Goal: Task Accomplishment & Management: Complete application form

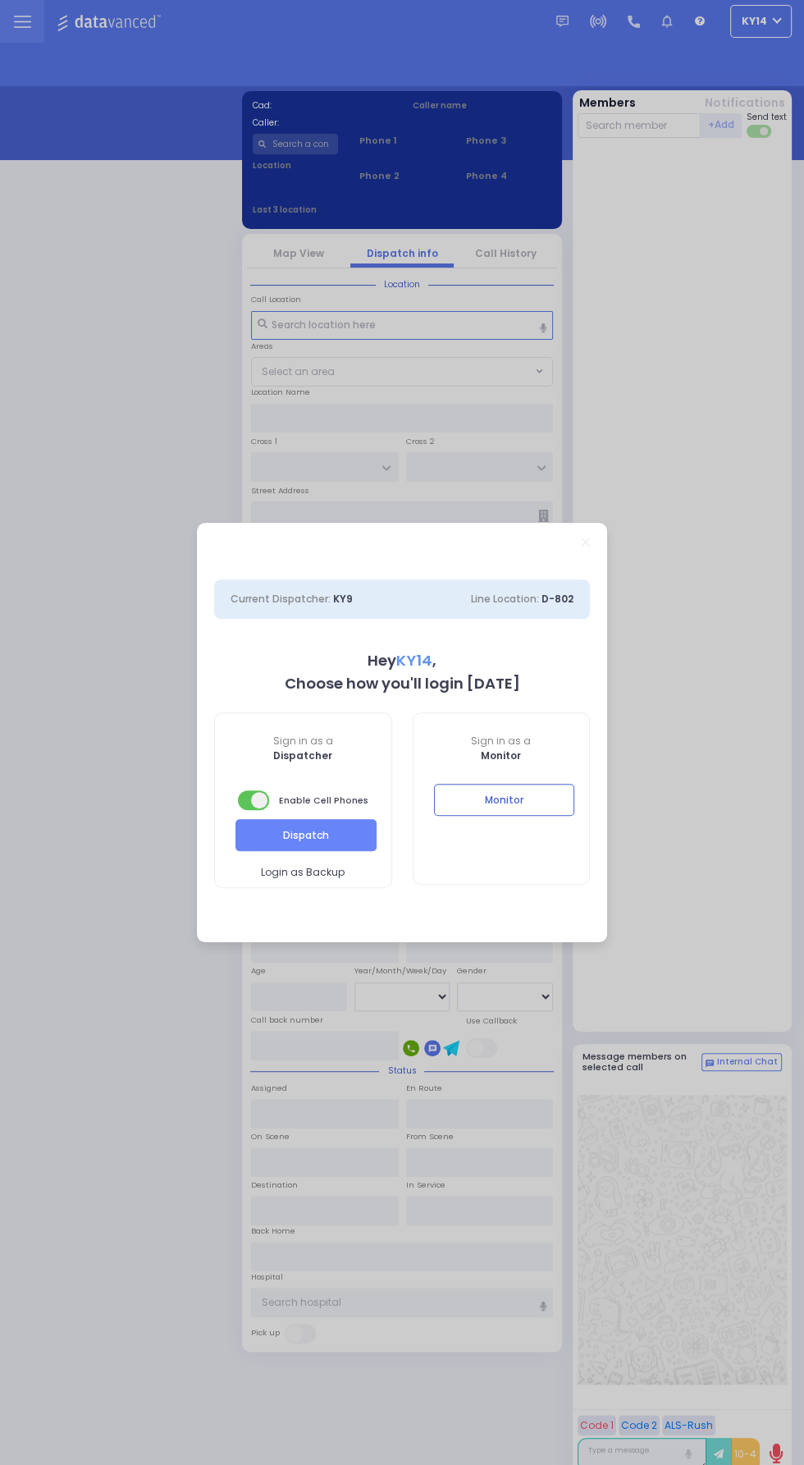
select select "2"
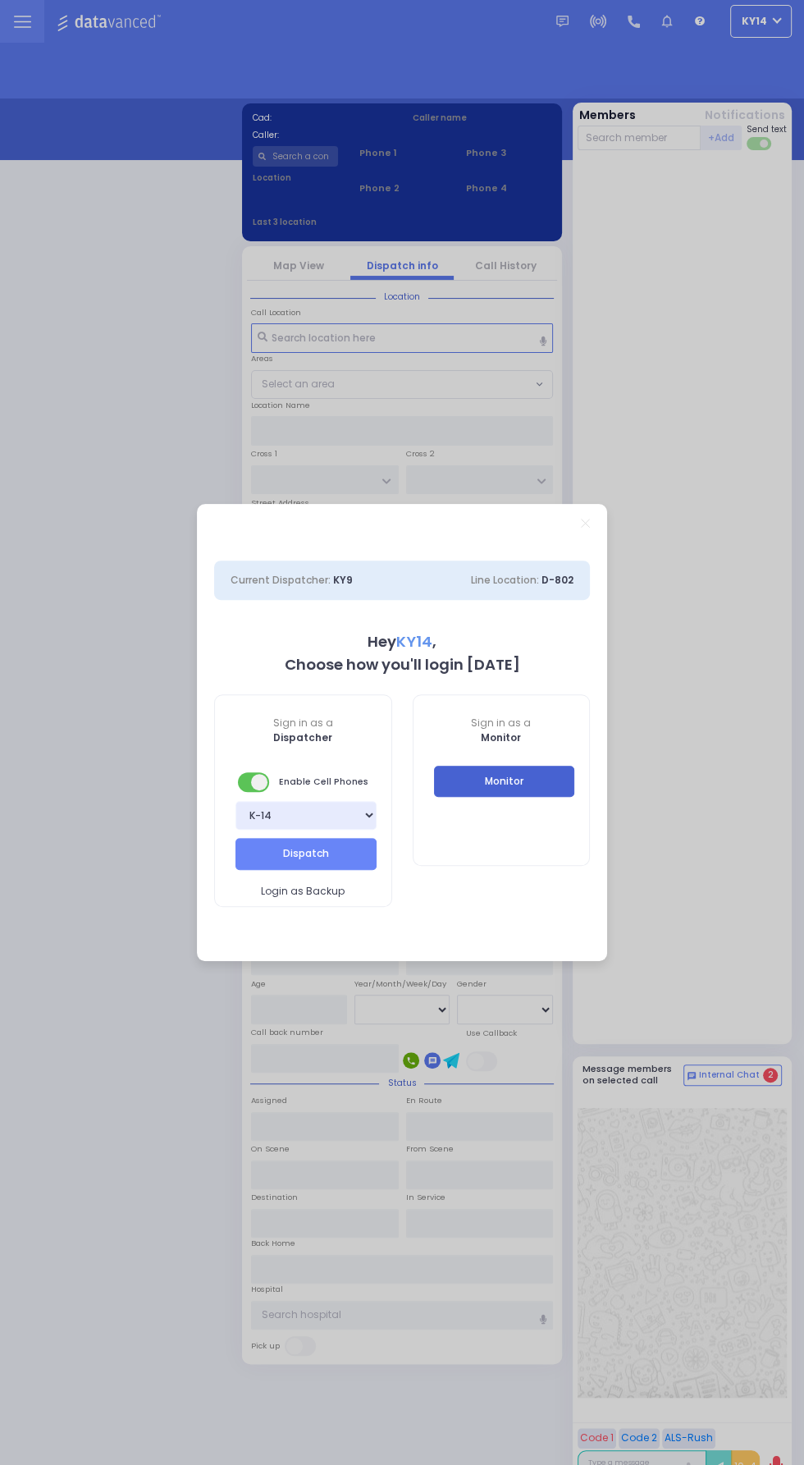
click at [516, 793] on button "Monitor" at bounding box center [504, 781] width 141 height 31
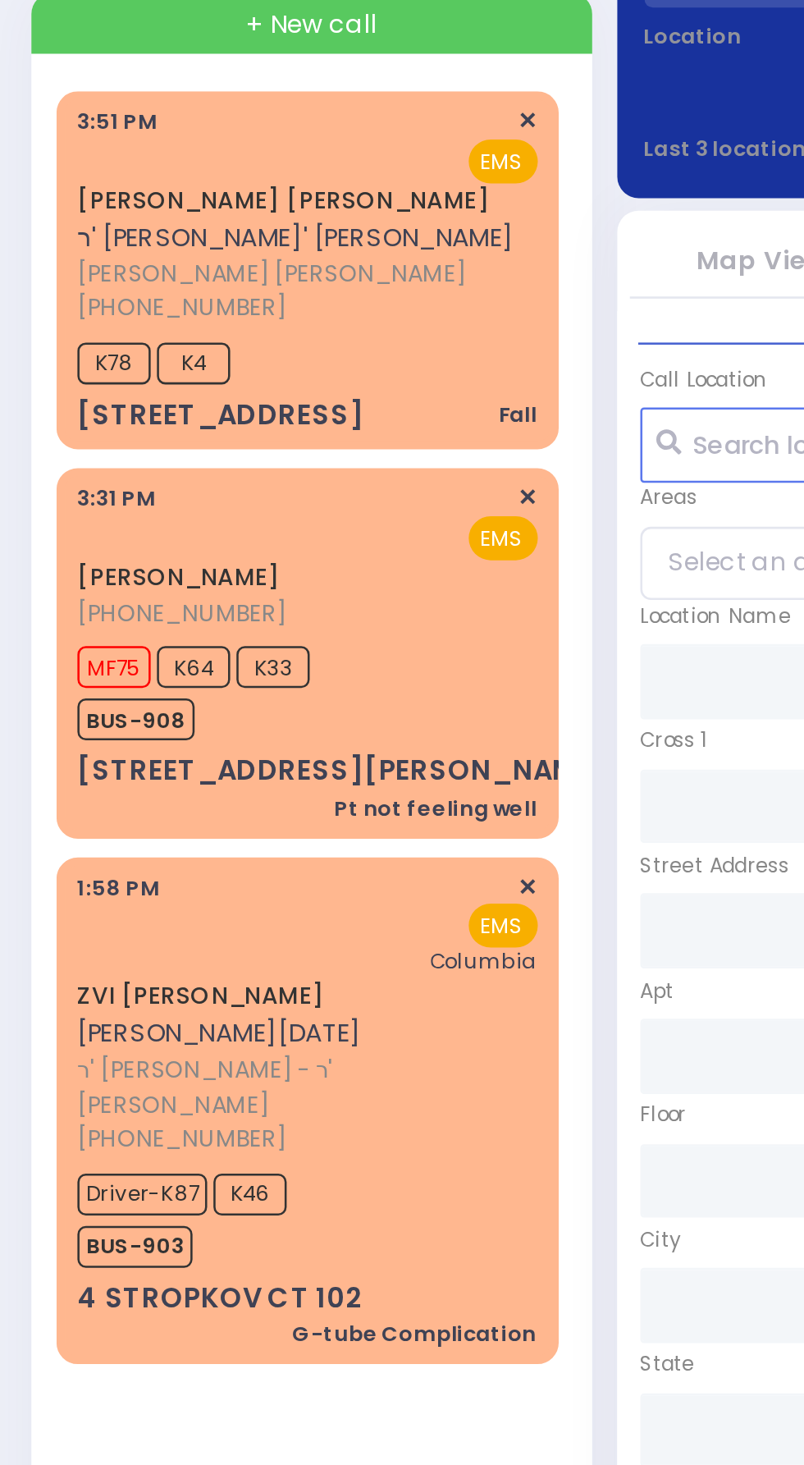
click at [123, 309] on div "[PHONE_NUMBER]" at bounding box center [118, 309] width 176 height 14
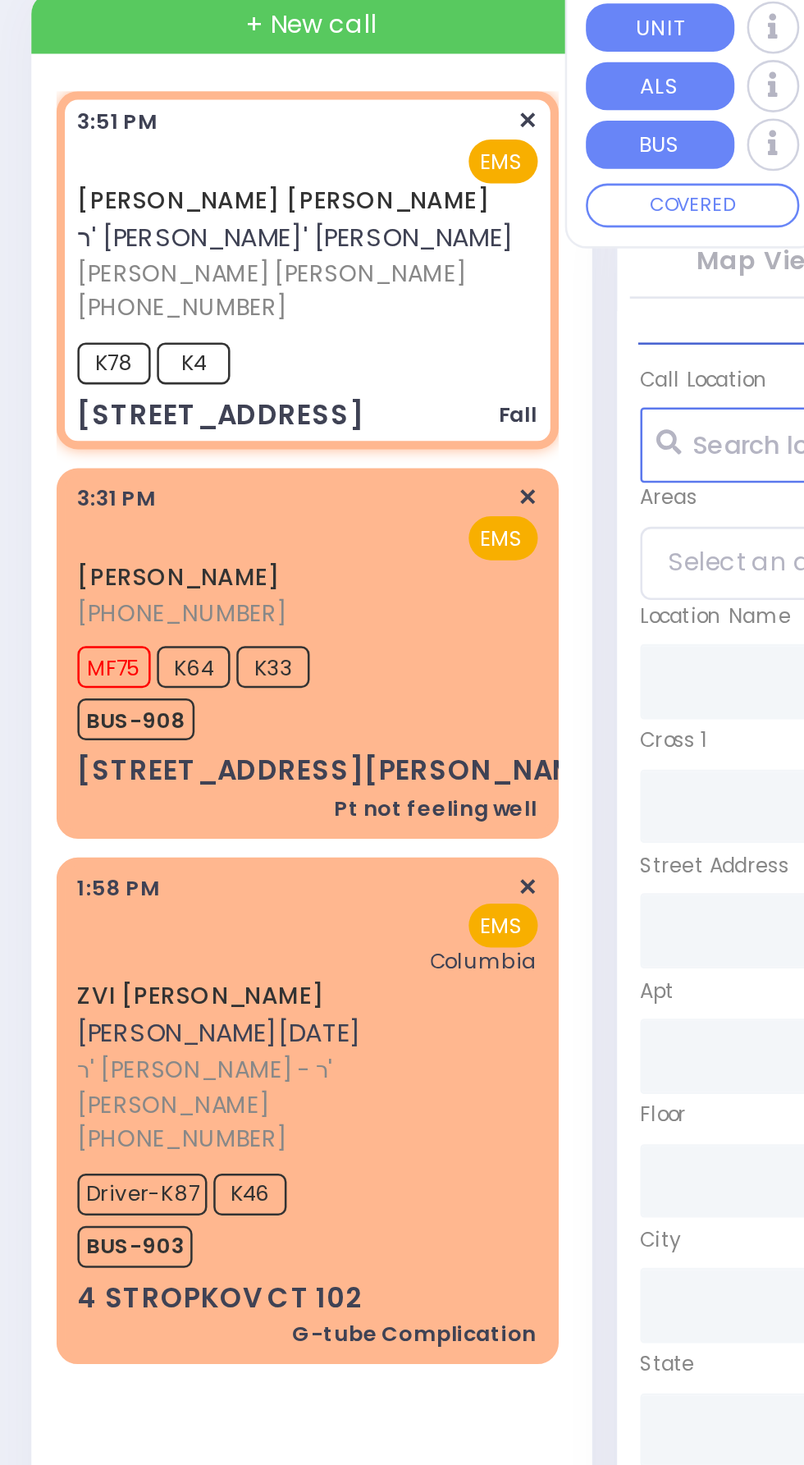
select select
type input "Fall"
radio input "true"
type input "[PERSON_NAME]"
type input "KLAR"
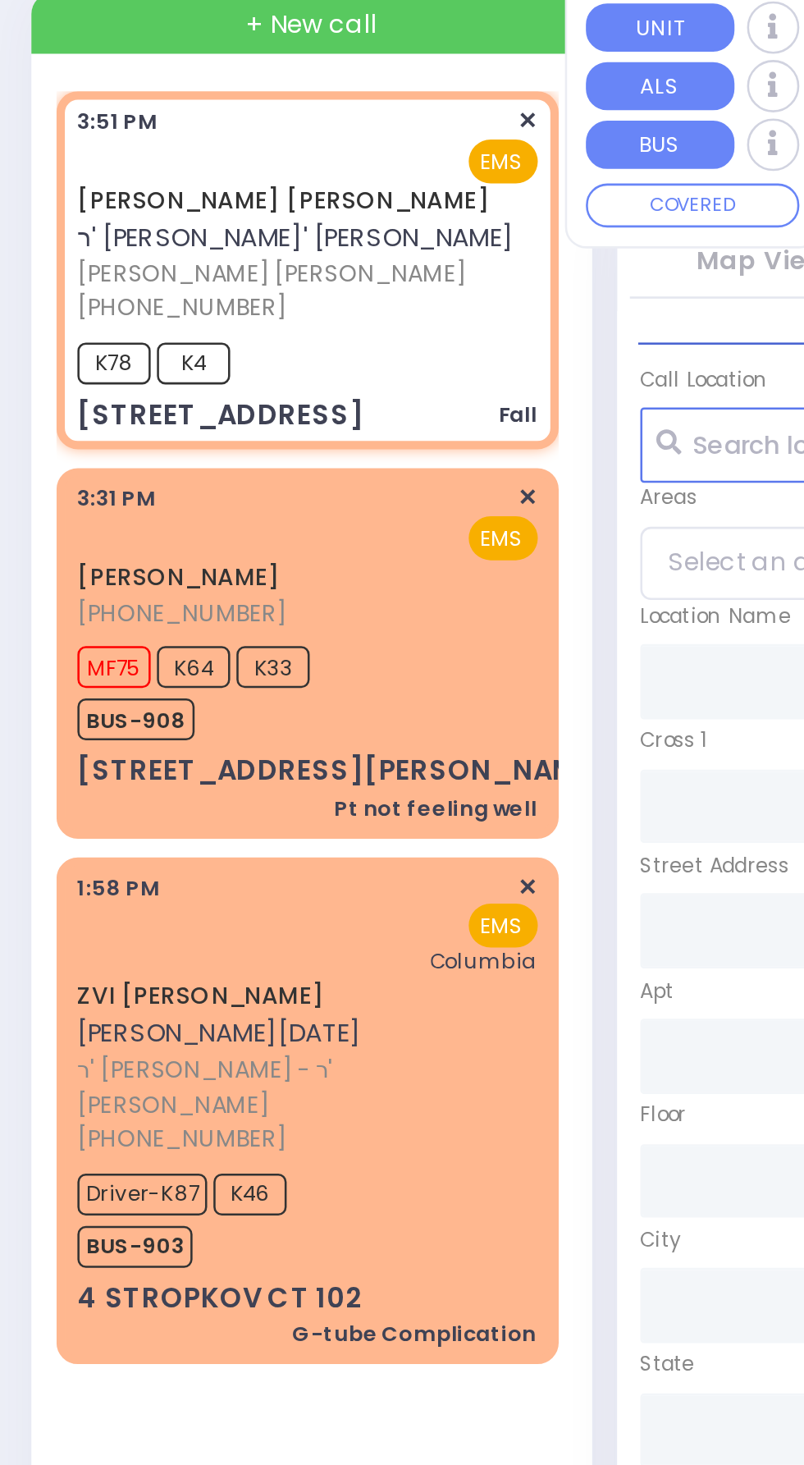
select select
type input "15:51"
type input "15:52"
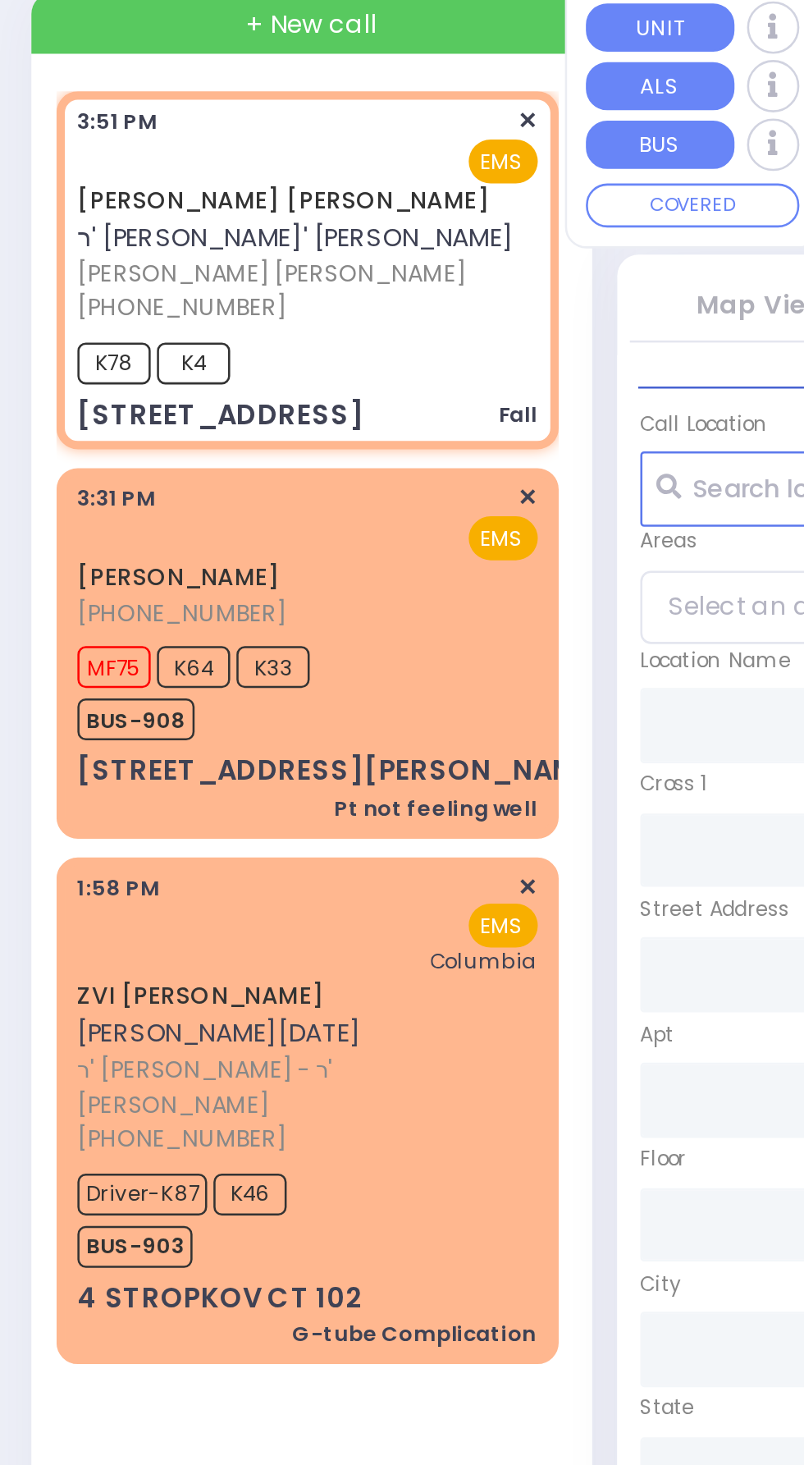
type input "KAHAN DR"
type input "GETZIL BERGER BLVD"
type input "[STREET_ADDRESS]"
type input "301"
type input "Monroe"
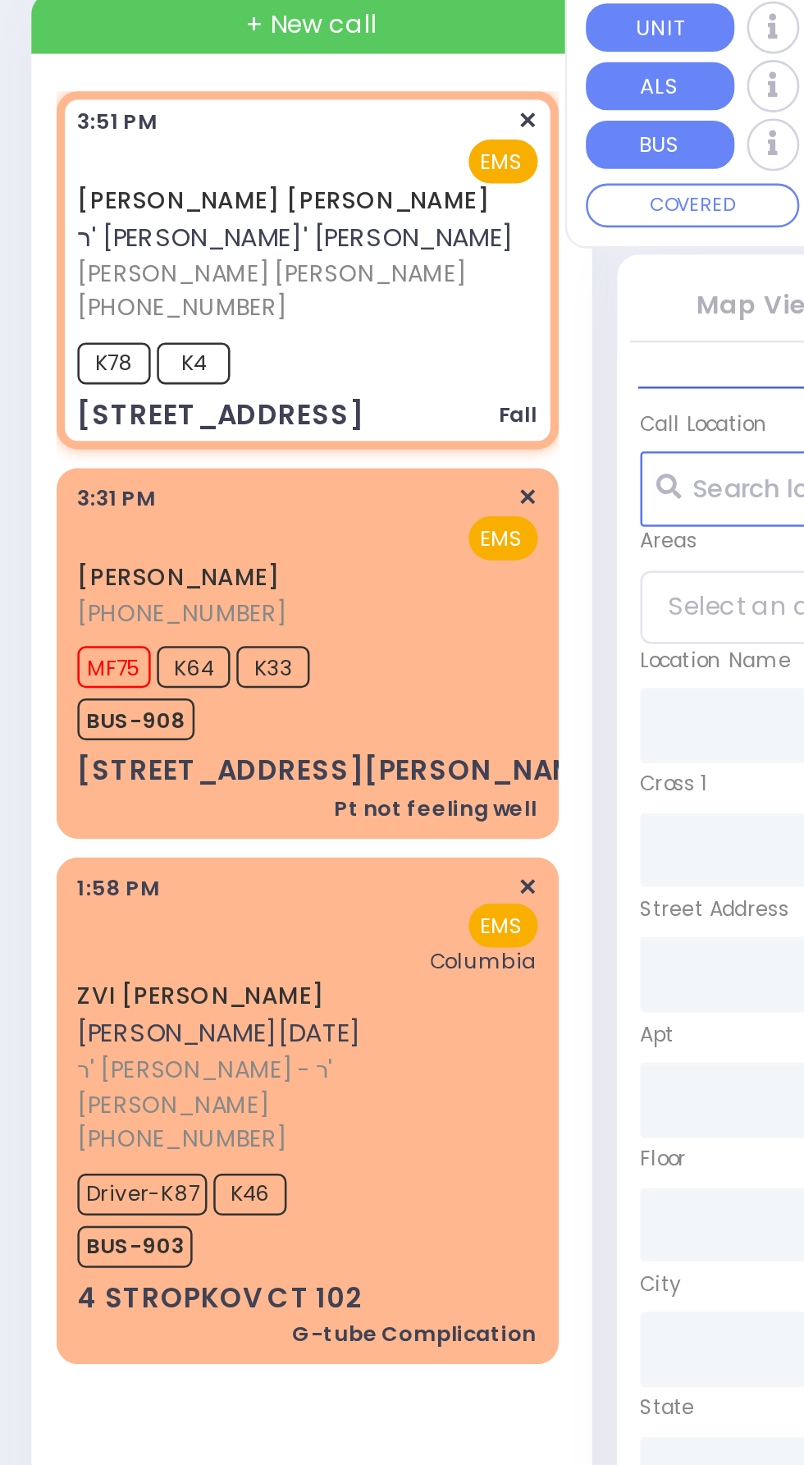
type input "[US_STATE]"
type input "10950"
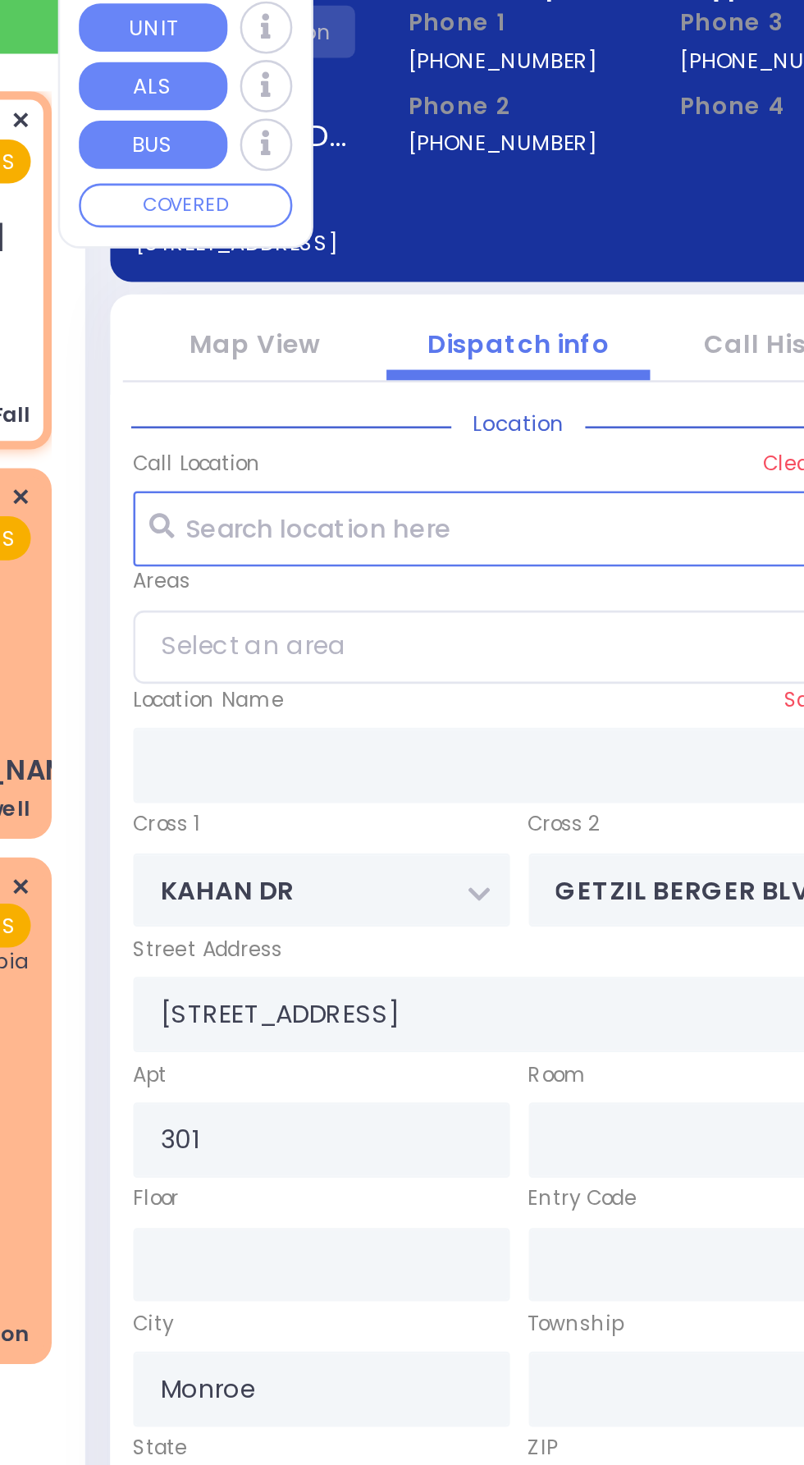
select select "SECTION 4"
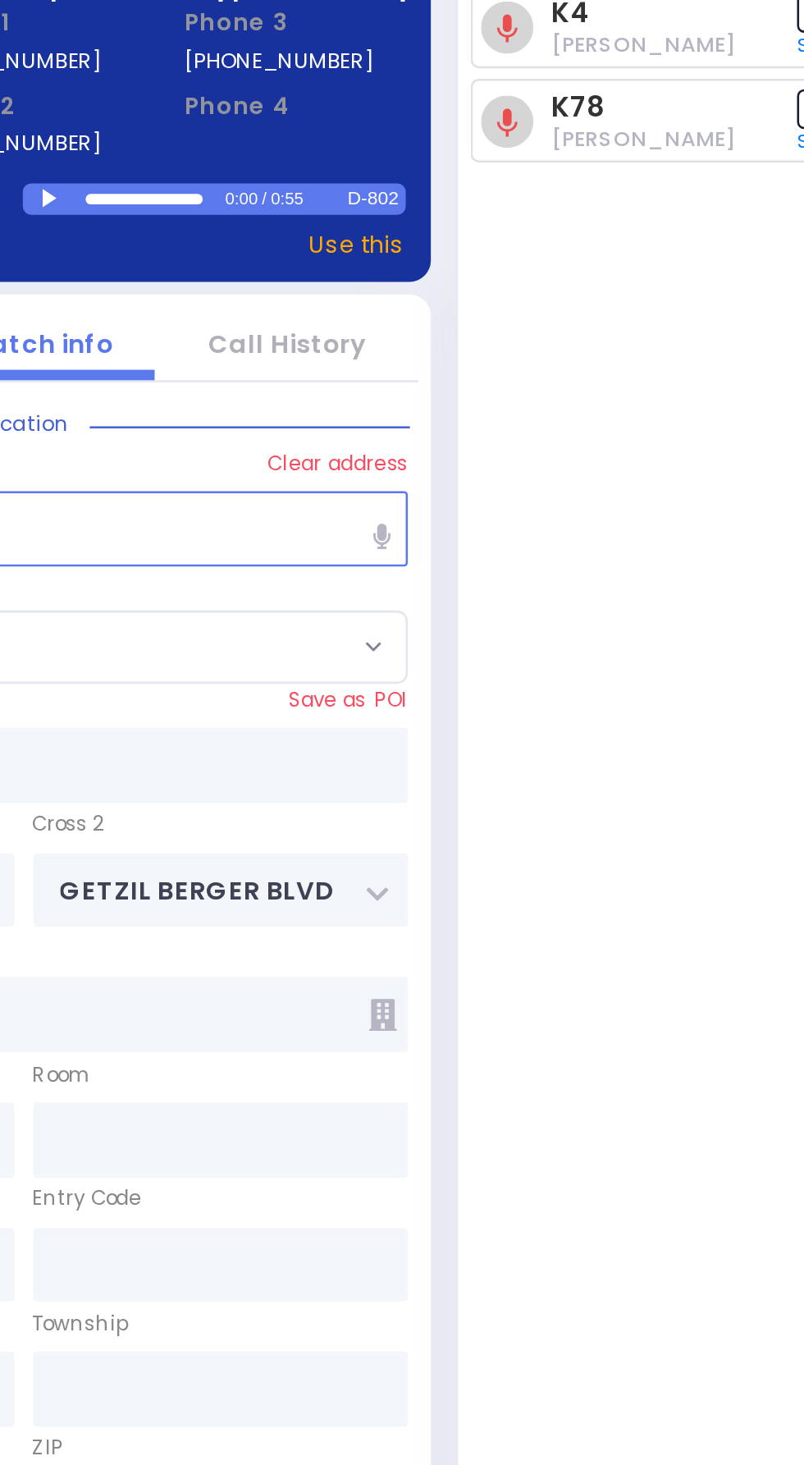
click at [414, 266] on div at bounding box center [414, 266] width 9 height 7
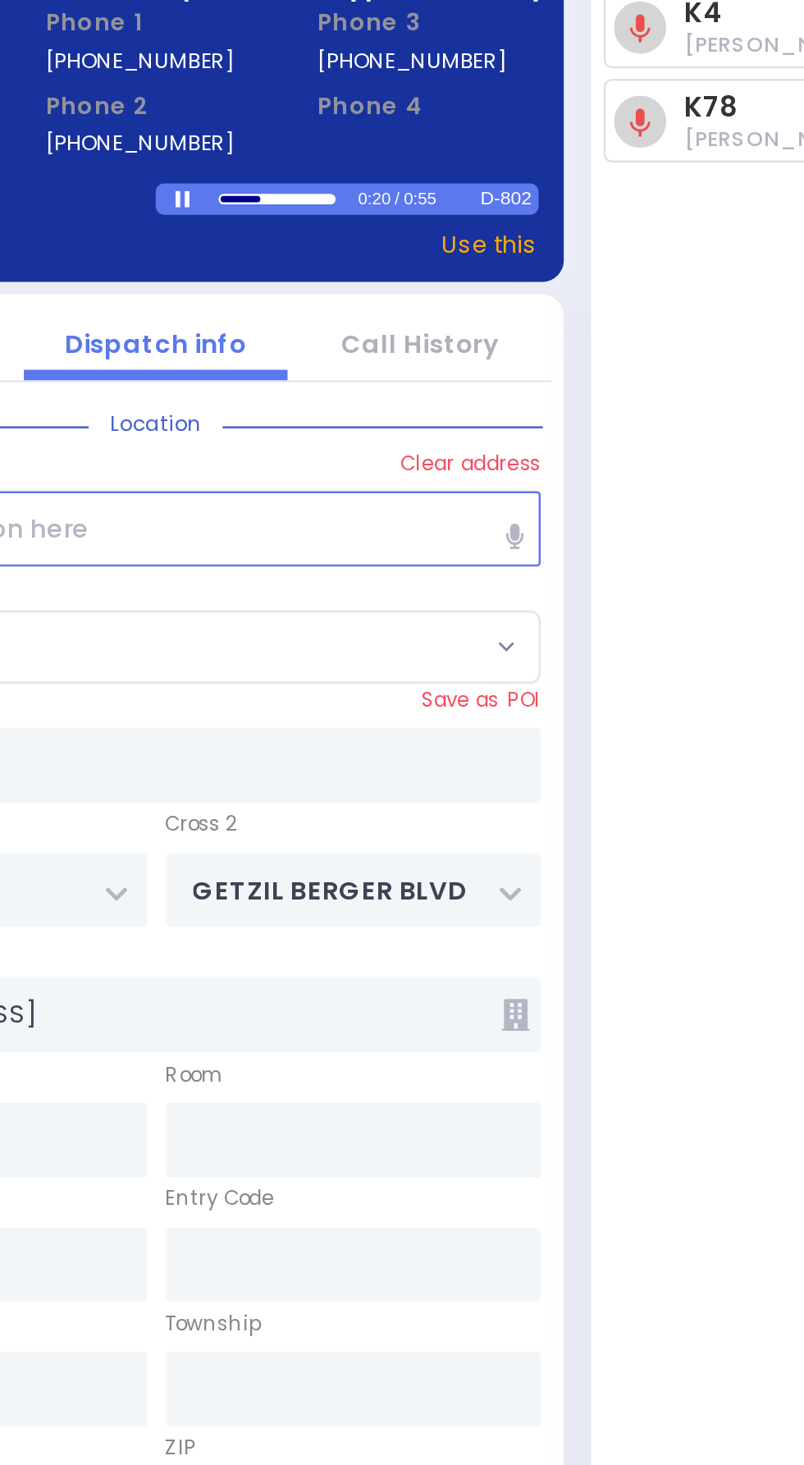
click at [410, 265] on div at bounding box center [414, 266] width 9 height 7
